Goal: Task Accomplishment & Management: Manage account settings

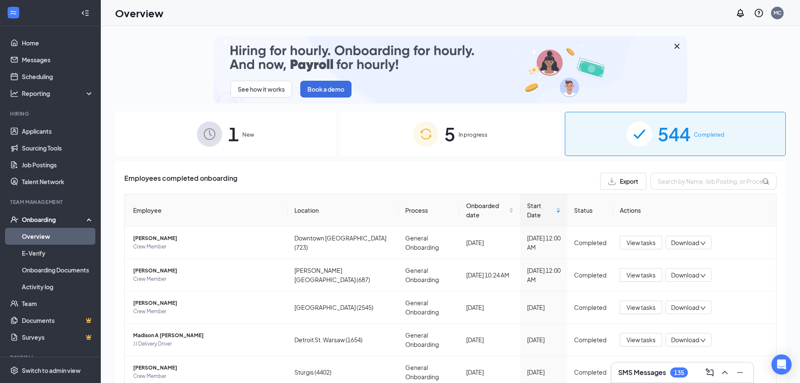
click at [423, 154] on div "5 In progress" at bounding box center [450, 134] width 221 height 44
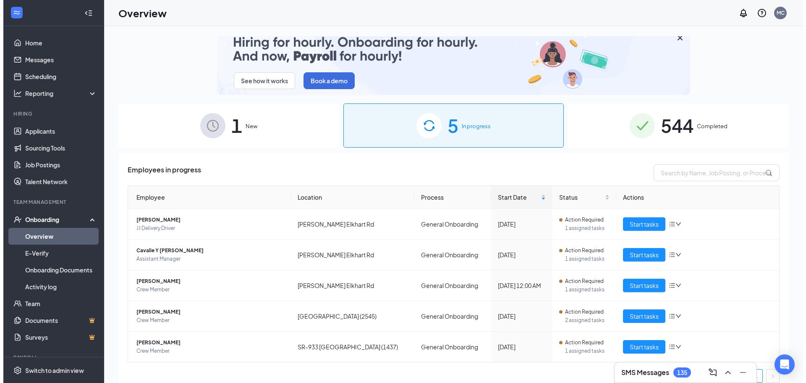
scroll to position [17, 0]
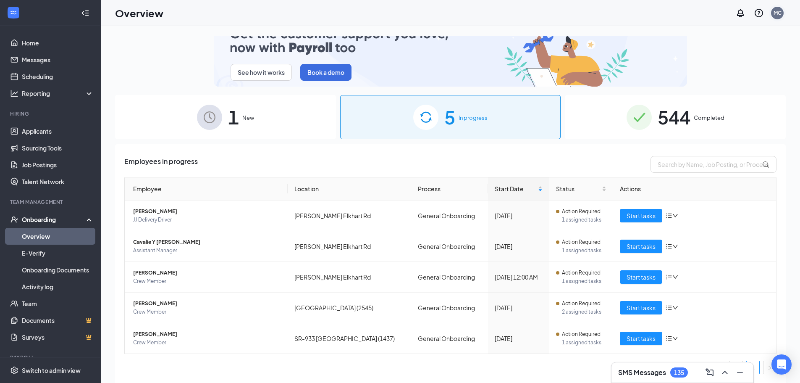
click at [780, 16] on div "MC" at bounding box center [778, 12] width 8 height 7
click at [730, 113] on link "Switch account" at bounding box center [711, 117] width 42 height 8
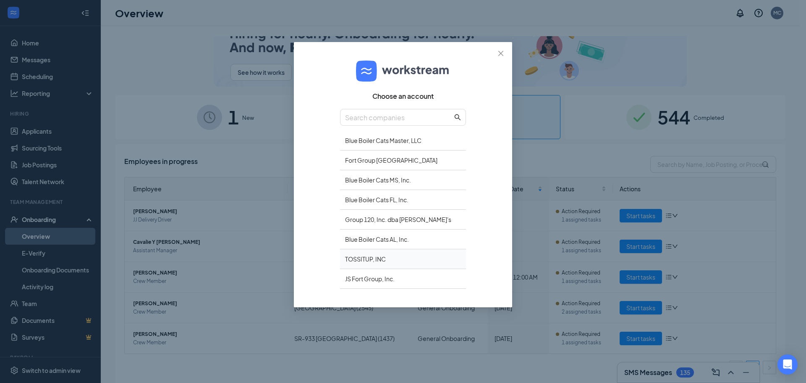
click at [357, 265] on div "TOSSITUP, INC" at bounding box center [403, 259] width 126 height 20
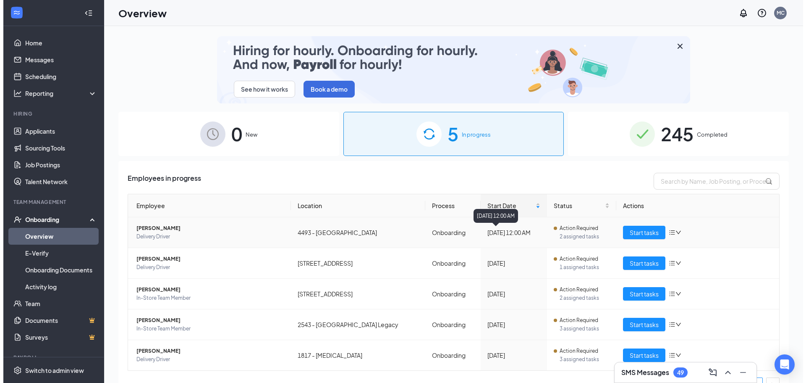
scroll to position [17, 0]
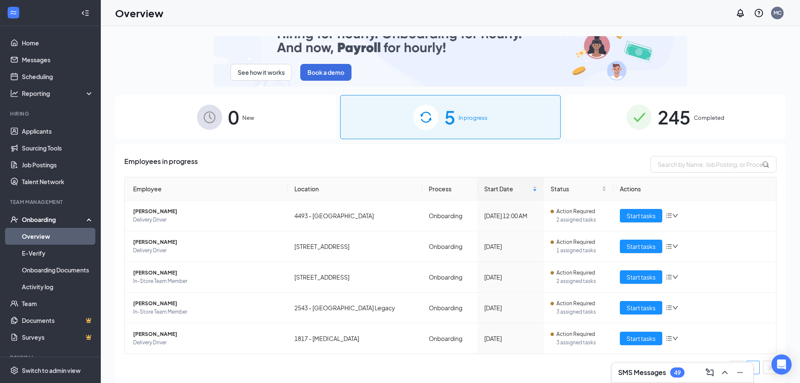
click at [672, 379] on div "SMS Messages 49" at bounding box center [682, 372] width 142 height 20
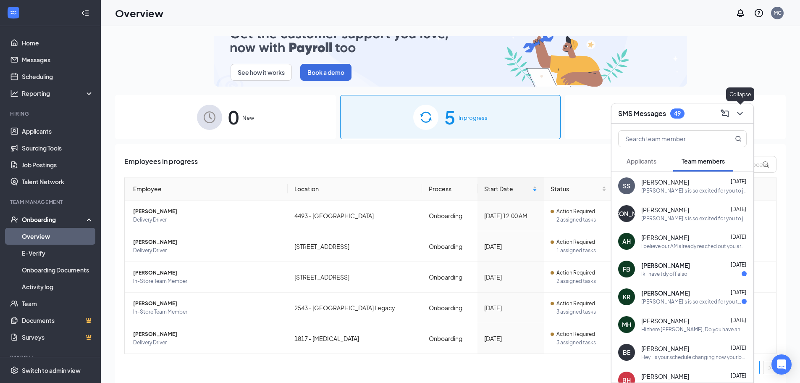
click at [736, 113] on icon "ChevronDown" at bounding box center [740, 113] width 10 height 10
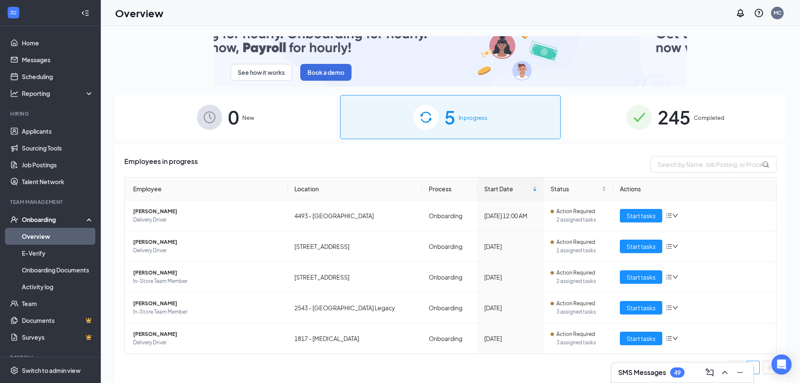
click at [786, 15] on div "Overview MC" at bounding box center [450, 13] width 699 height 26
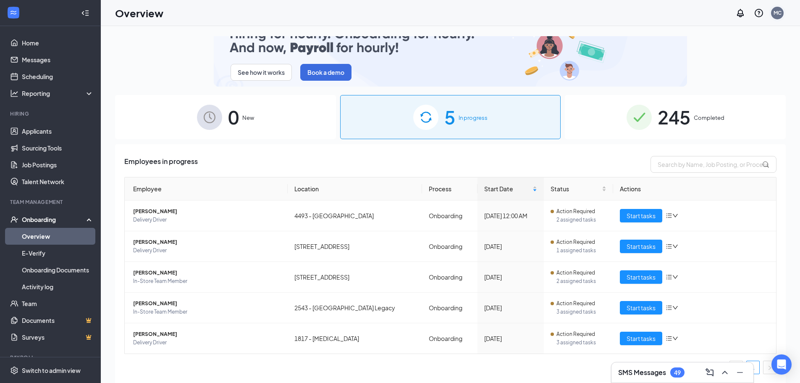
click at [782, 15] on div "MC" at bounding box center [777, 13] width 13 height 13
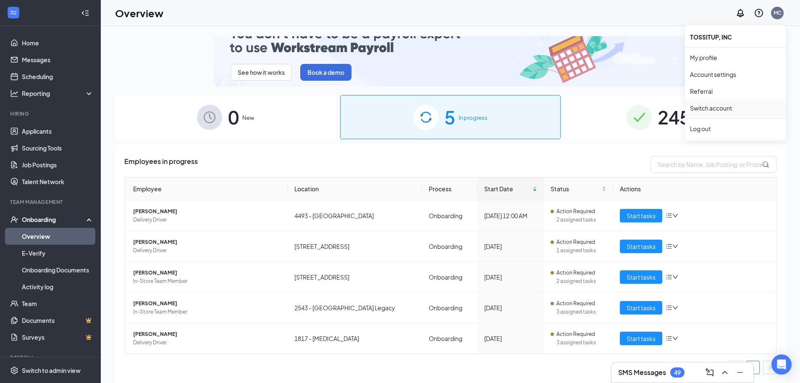
click at [726, 112] on link "Switch account" at bounding box center [711, 108] width 42 height 8
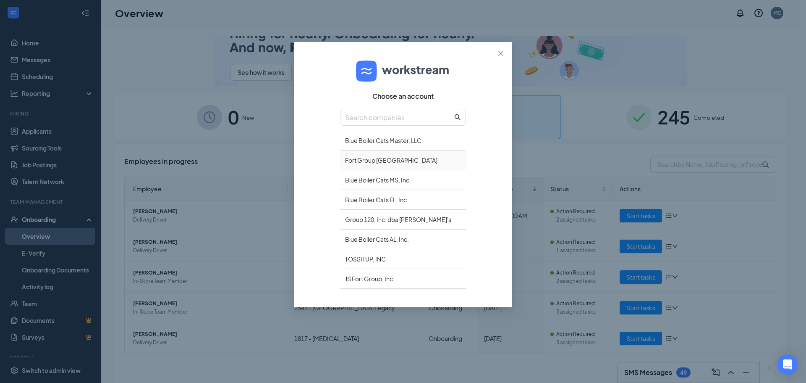
click at [403, 159] on div "Fort Group [GEOGRAPHIC_DATA]" at bounding box center [403, 160] width 126 height 20
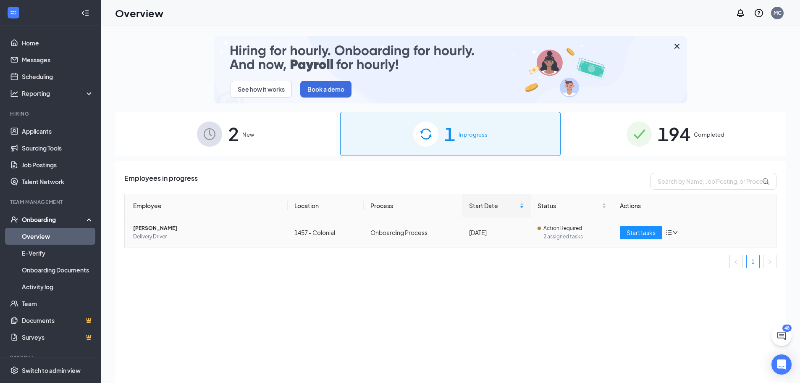
click at [674, 231] on icon "down" at bounding box center [675, 232] width 6 height 6
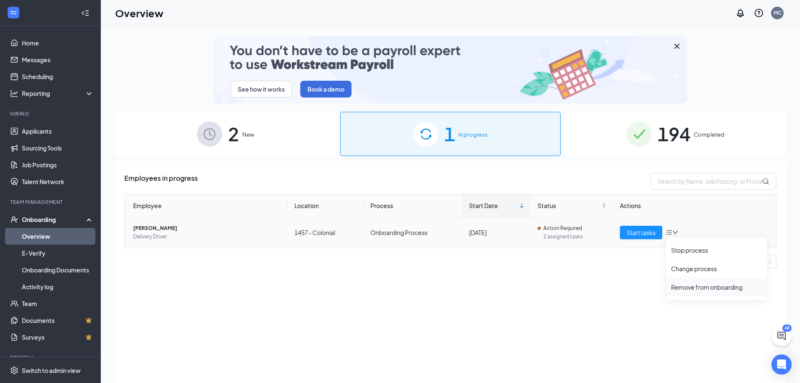
click at [685, 285] on div "Remove from onboarding" at bounding box center [716, 287] width 91 height 8
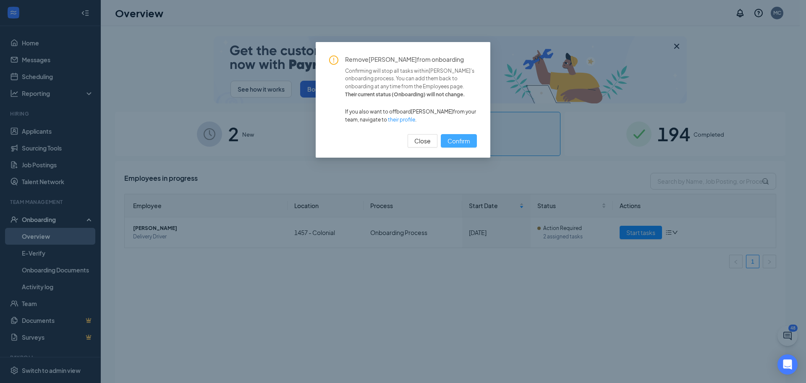
click at [464, 139] on span "Confirm" at bounding box center [459, 140] width 23 height 9
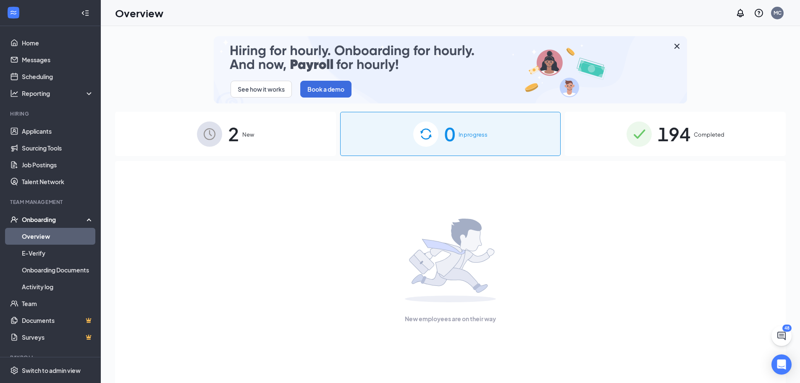
click at [723, 125] on div "194 Completed" at bounding box center [675, 134] width 221 height 44
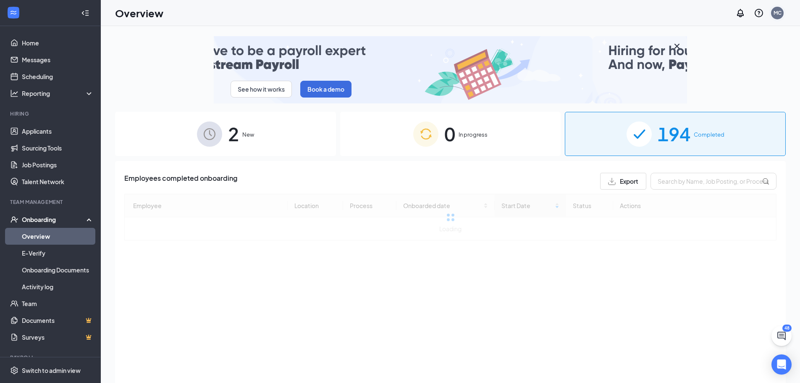
click at [777, 13] on div "MC" at bounding box center [778, 12] width 8 height 7
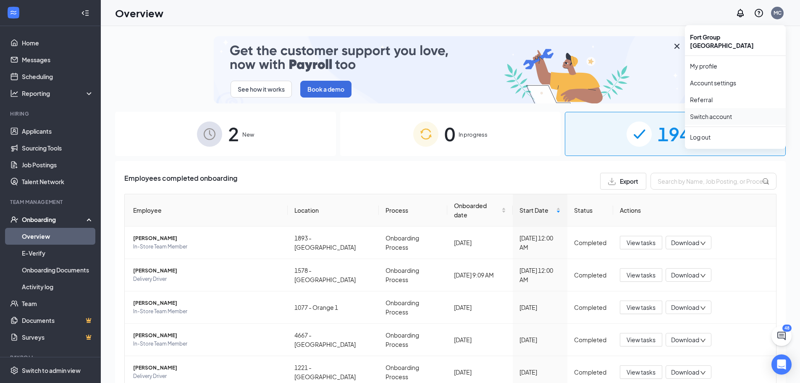
click at [724, 113] on link "Switch account" at bounding box center [711, 117] width 42 height 8
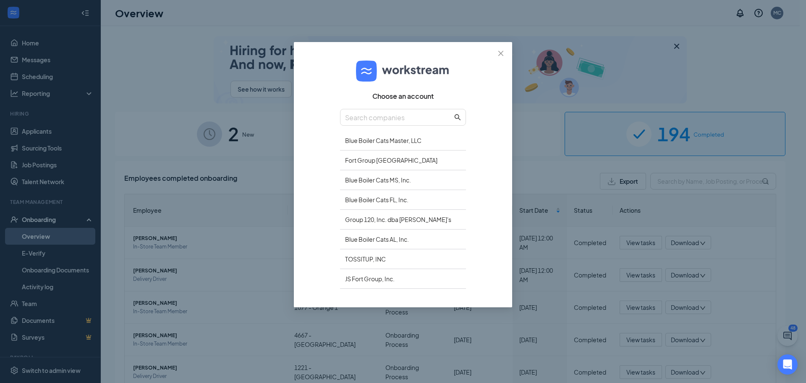
click at [545, 176] on div "Choose an account Blue Boiler Cats Master, LLC Fort Group [GEOGRAPHIC_DATA] Blu…" at bounding box center [403, 191] width 806 height 383
